Goal: Task Accomplishment & Management: Use online tool/utility

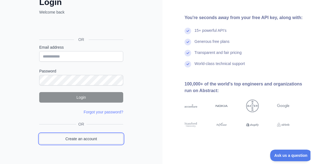
click at [87, 137] on link "Create an account" at bounding box center [81, 138] width 84 height 10
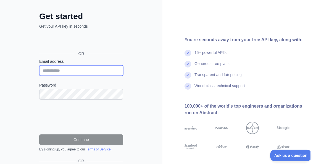
click at [86, 71] on input "Email address" at bounding box center [81, 70] width 84 height 10
type input "**********"
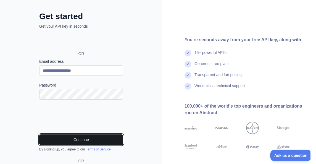
click at [79, 142] on button "Continue" at bounding box center [81, 139] width 84 height 10
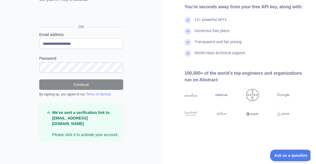
scroll to position [51, 0]
click at [76, 132] on p "We've sent a verification link to moeeothh@outlook.com Please click it to activ…" at bounding box center [85, 124] width 67 height 28
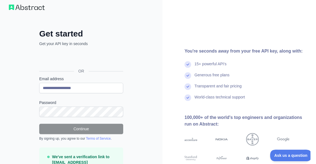
scroll to position [0, 0]
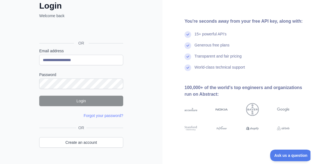
type input "**********"
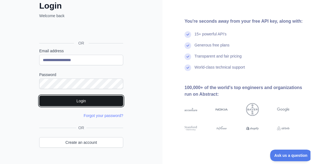
click at [88, 99] on button "Login" at bounding box center [81, 101] width 84 height 10
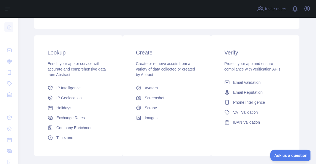
scroll to position [89, 0]
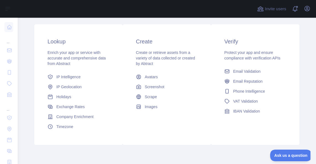
click at [111, 35] on div "Lookup Enrich your app or service with accurate and comprehensive data from Abs…" at bounding box center [78, 84] width 88 height 120
click at [80, 79] on span "IP Intelligence" at bounding box center [68, 77] width 24 height 6
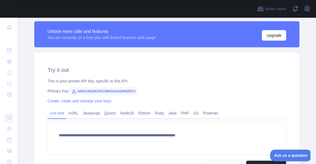
scroll to position [149, 0]
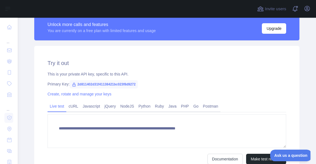
type textarea "**********"
drag, startPoint x: 80, startPoint y: 85, endPoint x: 105, endPoint y: 83, distance: 25.5
click at [105, 83] on span "2d811402d31f41138421bc023f8d9272" at bounding box center [104, 84] width 68 height 8
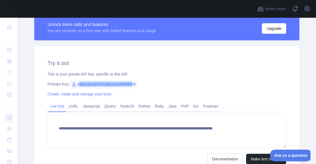
drag, startPoint x: 78, startPoint y: 85, endPoint x: 132, endPoint y: 85, distance: 54.4
click at [132, 85] on span "2d811402d31f41138421bc023f8d9272" at bounding box center [104, 84] width 68 height 8
drag, startPoint x: 76, startPoint y: 84, endPoint x: 136, endPoint y: 84, distance: 60.5
click at [137, 84] on span "2d811402d31f41138421bc023f8d9272" at bounding box center [104, 84] width 68 height 8
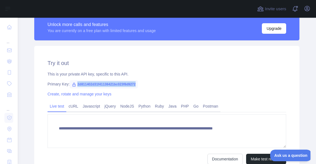
copy span "2d811402d31f41138421bc023f8d9272"
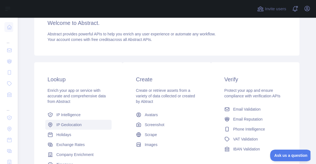
click at [77, 121] on link "IP Geolocation" at bounding box center [78, 125] width 66 height 10
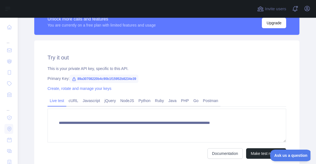
scroll to position [171, 0]
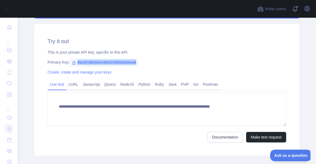
drag, startPoint x: 78, startPoint y: 62, endPoint x: 136, endPoint y: 61, distance: 58.0
click at [136, 61] on span "89a30708220b4c90b1f15952b8234e39" at bounding box center [104, 62] width 69 height 8
copy span "89a30708220b4c90b1f15952b8234e39"
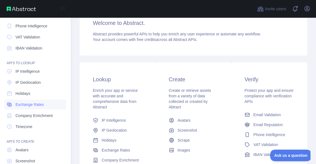
scroll to position [60, 0]
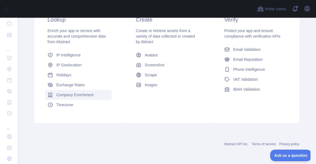
click at [86, 97] on span "Company Enrichment" at bounding box center [74, 95] width 37 height 6
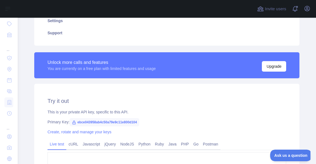
type textarea "**********"
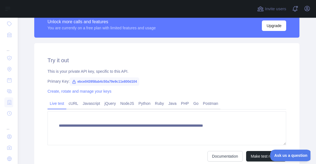
scroll to position [158, 0]
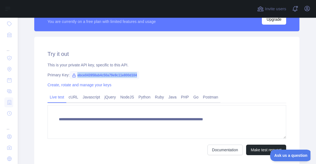
drag, startPoint x: 76, startPoint y: 75, endPoint x: 137, endPoint y: 76, distance: 61.0
click at [137, 76] on span "ebce043958ab4c50a79e9c11e800d104" at bounding box center [105, 75] width 70 height 8
